Goal: Task Accomplishment & Management: Manage account settings

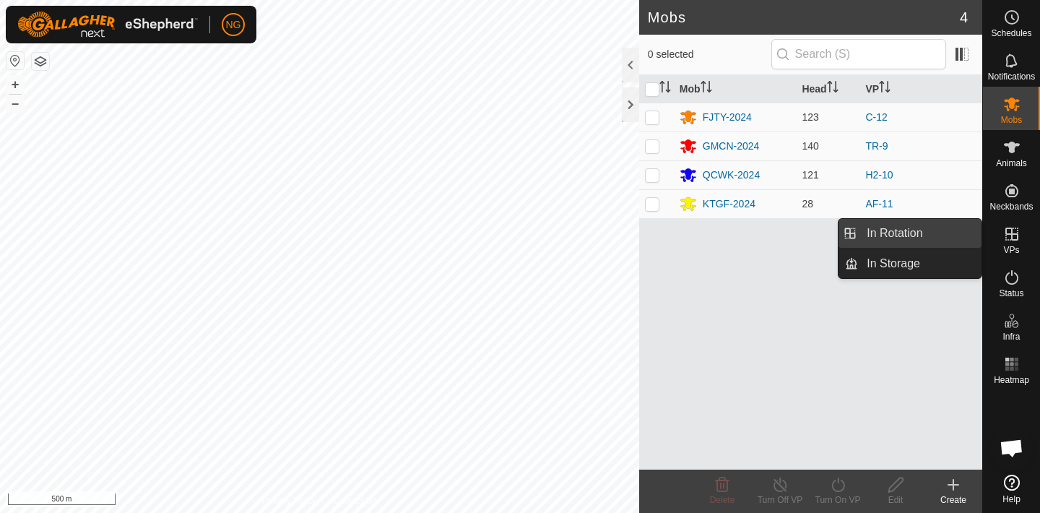
click at [925, 230] on link "In Rotation" at bounding box center [919, 233] width 123 height 29
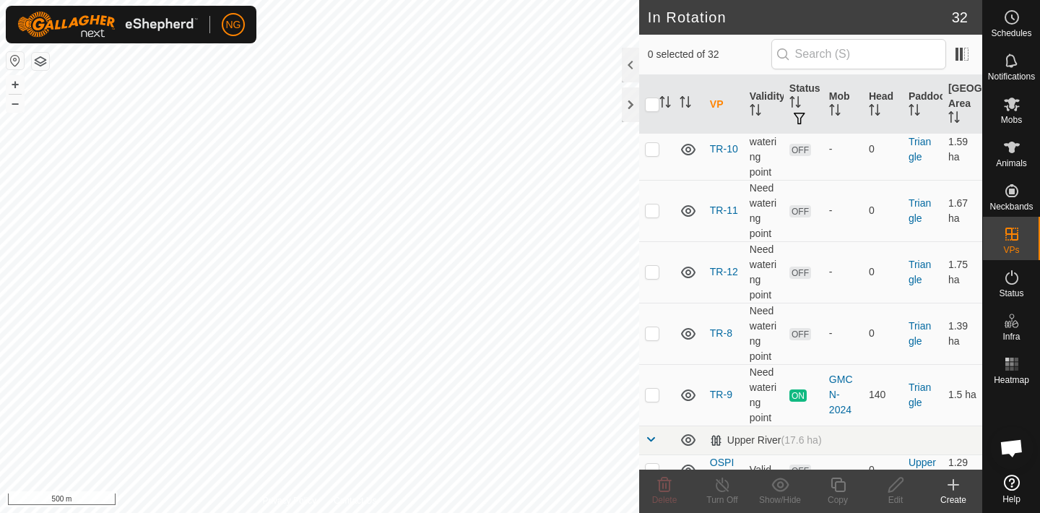
scroll to position [1070, 0]
click at [654, 145] on p-checkbox at bounding box center [652, 147] width 14 height 12
checkbox input "true"
click at [892, 484] on icon at bounding box center [895, 484] width 14 height 14
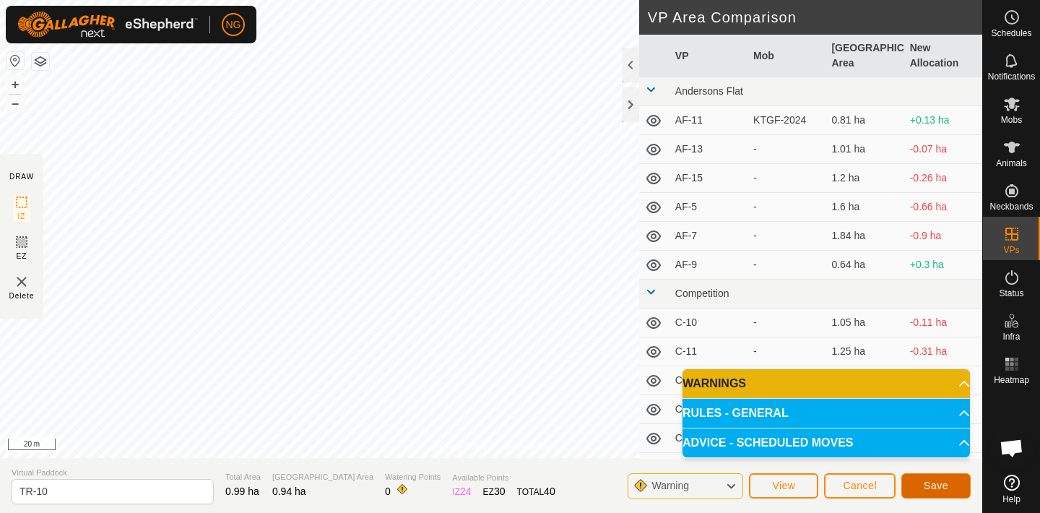
click at [917, 480] on button "Save" at bounding box center [935, 485] width 69 height 25
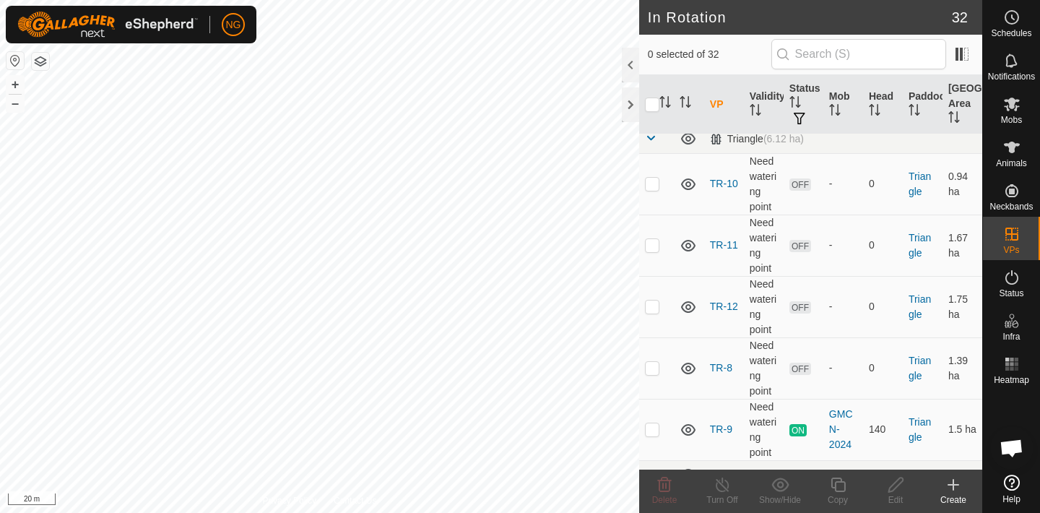
scroll to position [1017, 0]
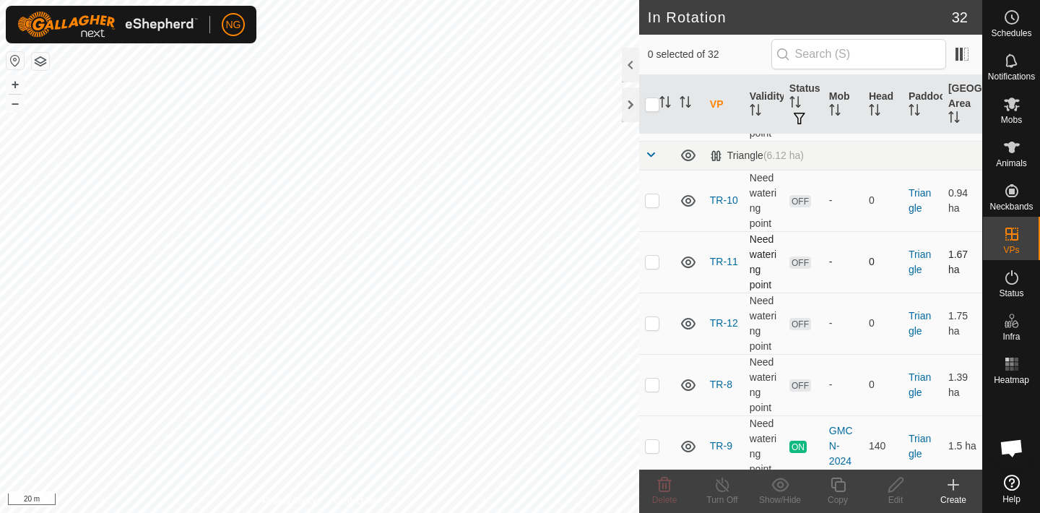
click at [653, 264] on p-checkbox at bounding box center [652, 262] width 14 height 12
checkbox input "true"
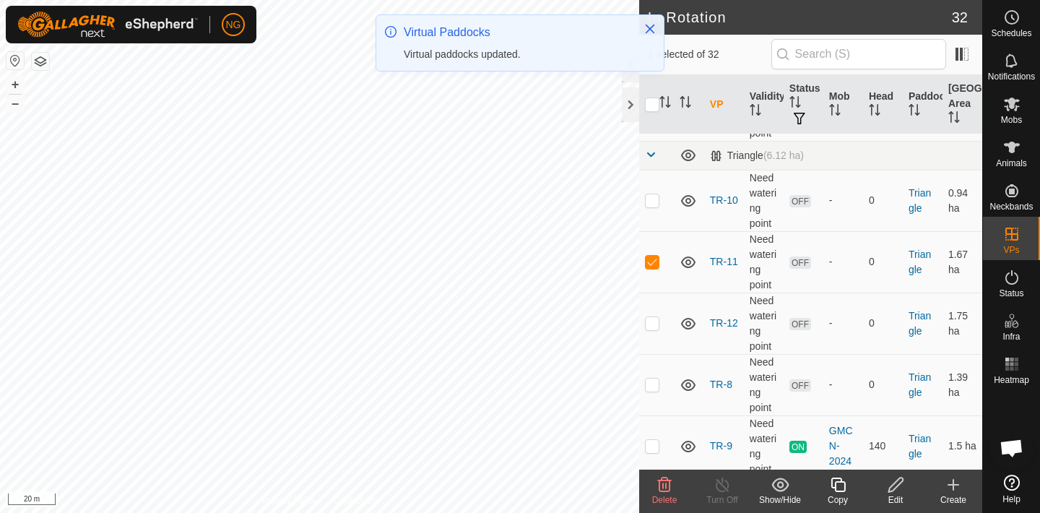
click at [897, 482] on icon at bounding box center [896, 484] width 18 height 17
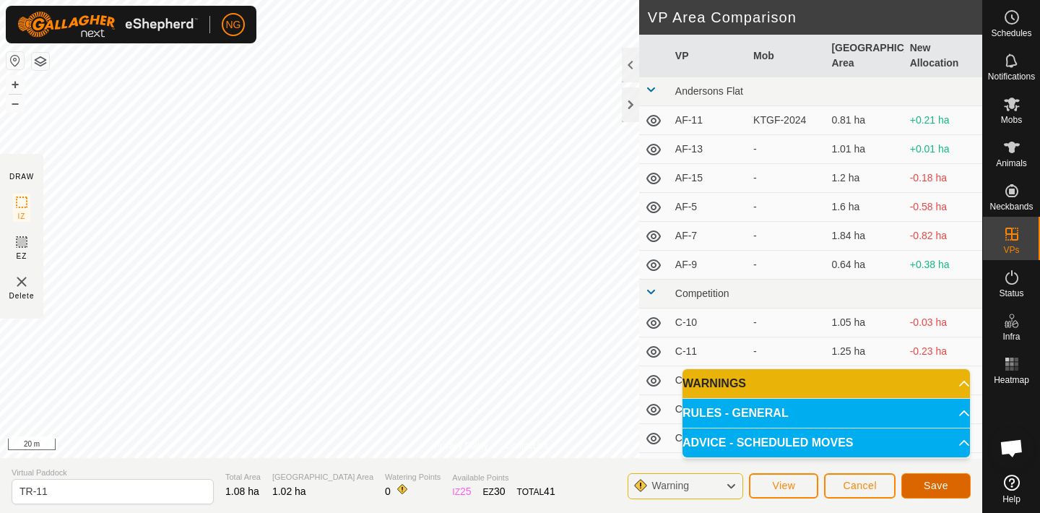
click at [940, 480] on span "Save" at bounding box center [936, 485] width 25 height 12
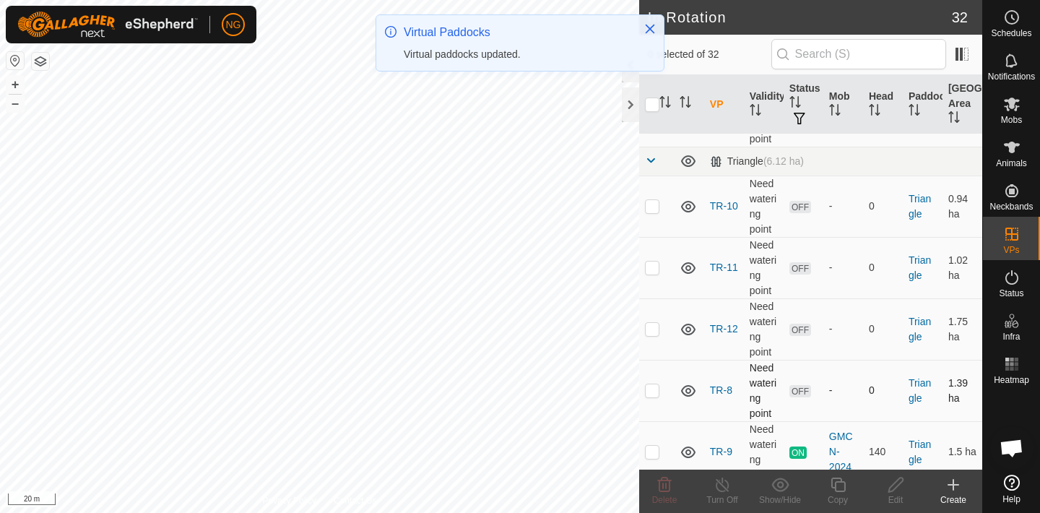
scroll to position [1010, 0]
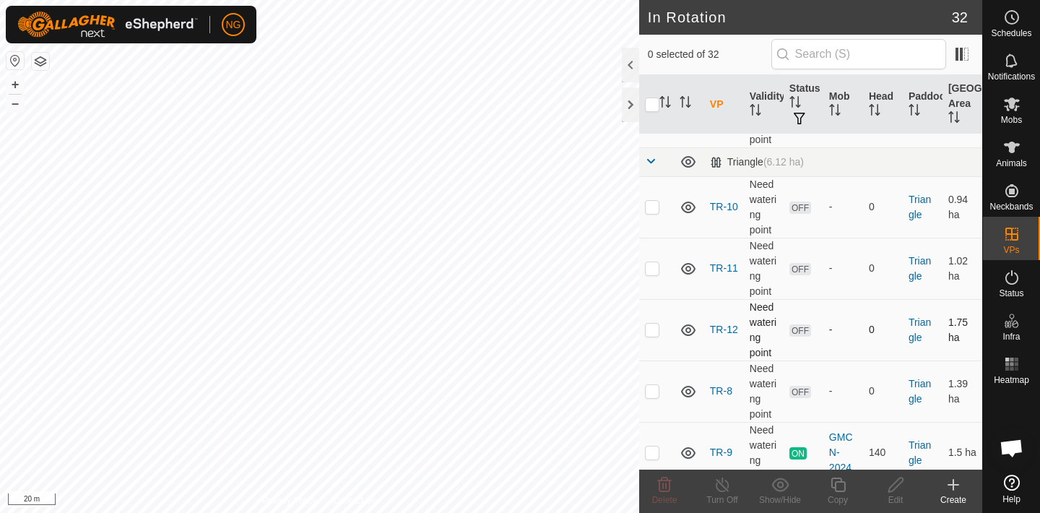
click at [653, 334] on p-checkbox at bounding box center [652, 329] width 14 height 12
checkbox input "true"
click at [894, 482] on icon at bounding box center [895, 484] width 14 height 14
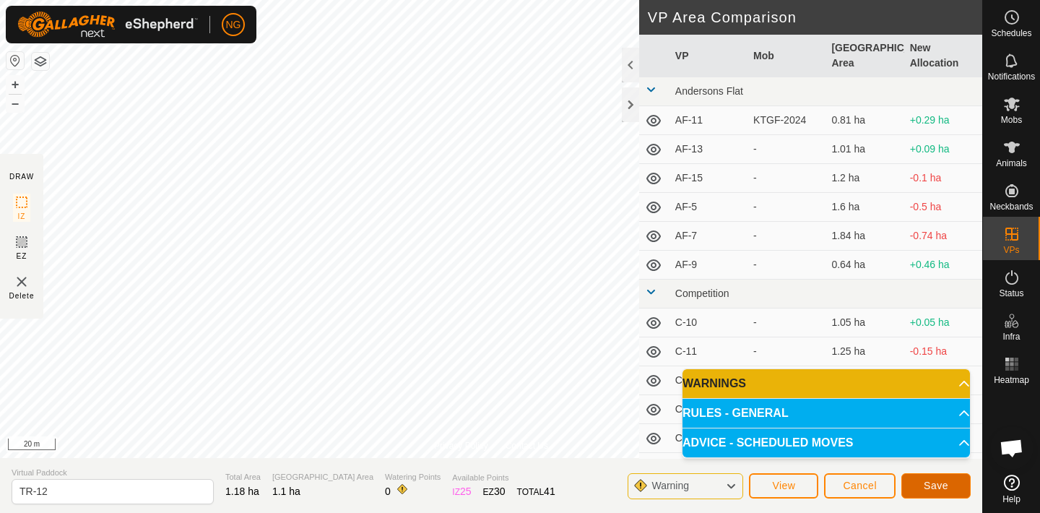
click at [941, 482] on span "Save" at bounding box center [936, 485] width 25 height 12
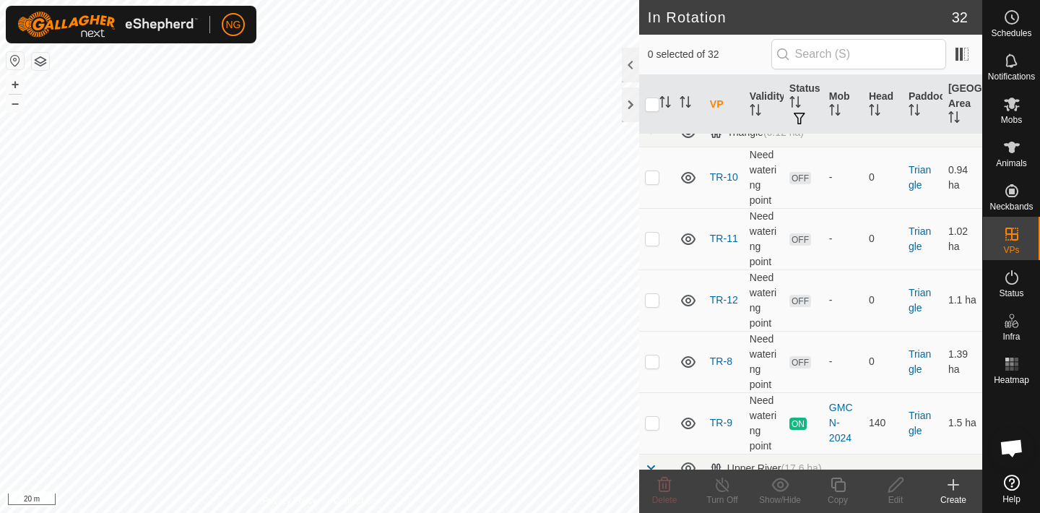
scroll to position [1035, 0]
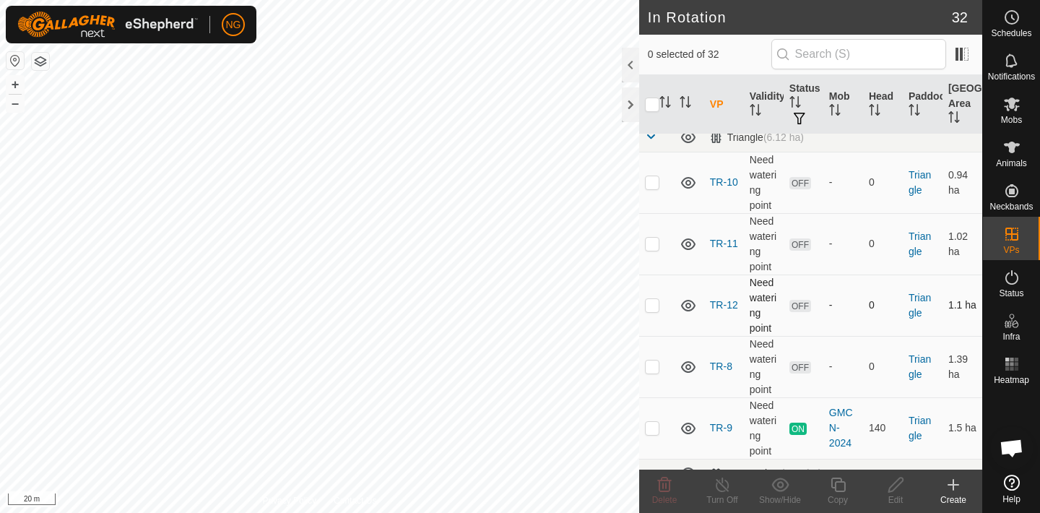
click at [651, 304] on p-checkbox at bounding box center [652, 305] width 14 height 12
checkbox input "false"
